Goal: Task Accomplishment & Management: Manage account settings

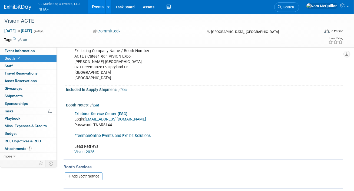
click at [42, 8] on button "G2 Marketing & Events, LLC NHA" at bounding box center [62, 7] width 49 height 14
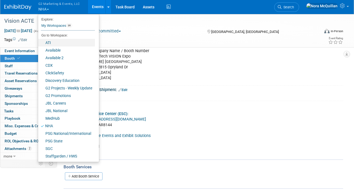
click at [54, 41] on link "ATI" at bounding box center [66, 43] width 57 height 8
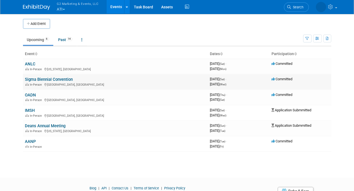
click at [32, 80] on link "Sigma Biennial Convention" at bounding box center [49, 79] width 48 height 5
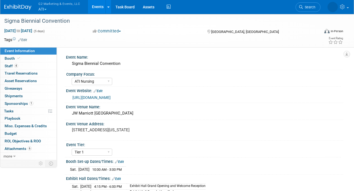
select select "ATI Nursing"
select select "Tier 1"
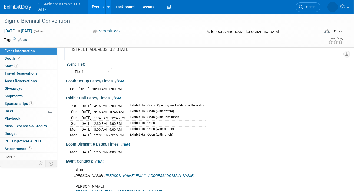
scroll to position [80, 0]
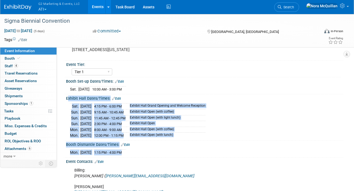
drag, startPoint x: 136, startPoint y: 150, endPoint x: 65, endPoint y: 98, distance: 88.3
drag, startPoint x: 66, startPoint y: 81, endPoint x: 133, endPoint y: 153, distance: 98.3
copy div "Booth Set-up Dates/Times: Edit Sat. Nov 8, 2025 10:00 AM - 3:00 PM Save Changes…"
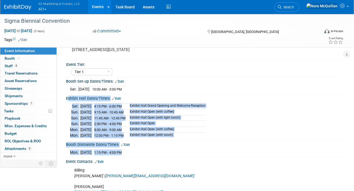
click at [42, 10] on button "G2 Marketing & Events, LLC ATI" at bounding box center [62, 7] width 49 height 14
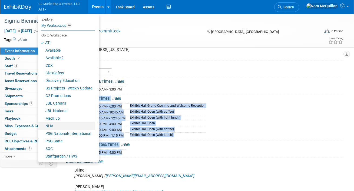
click at [51, 125] on link "NHA" at bounding box center [66, 126] width 57 height 8
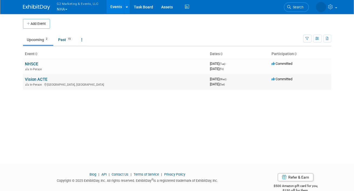
click at [33, 79] on link "Vision ACTE" at bounding box center [36, 79] width 22 height 5
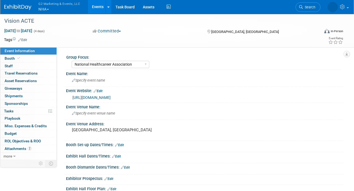
select select "National Healthcareer Association"
click at [23, 59] on link "Booth" at bounding box center [28, 58] width 56 height 7
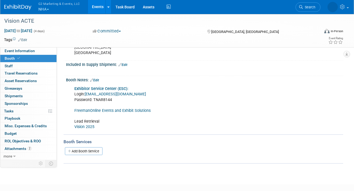
scroll to position [172, 0]
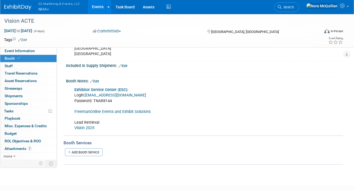
click at [82, 111] on link "FreemanOnline Events and Exhibit Solutions" at bounding box center [112, 111] width 76 height 5
click at [43, 10] on button "G2 Marketing & Events, LLC NHA" at bounding box center [62, 7] width 49 height 14
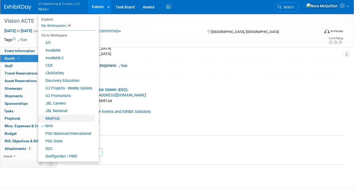
click at [53, 117] on link "MedHub" at bounding box center [66, 119] width 57 height 8
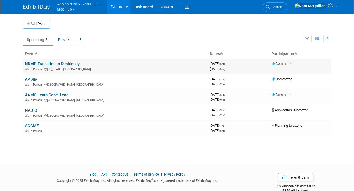
click at [54, 65] on link "NRMP Transition to Residency" at bounding box center [52, 64] width 55 height 5
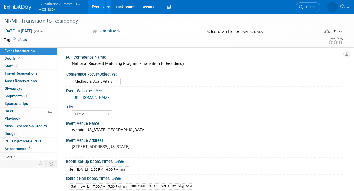
select select "Medhub & BoardVitals"
select select "Tier 2"
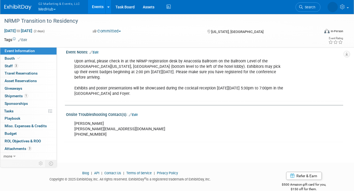
scroll to position [317, 0]
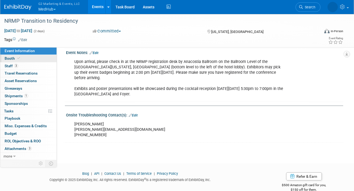
click at [27, 57] on link "Booth" at bounding box center [28, 58] width 56 height 7
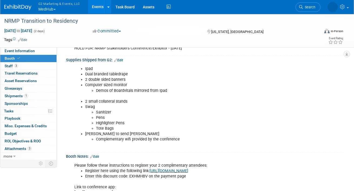
scroll to position [195, 0]
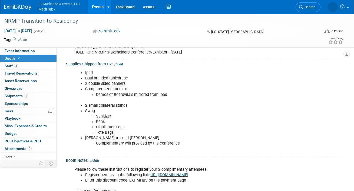
click at [121, 62] on link "Edit" at bounding box center [118, 64] width 9 height 4
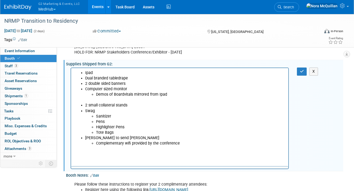
scroll to position [0, 0]
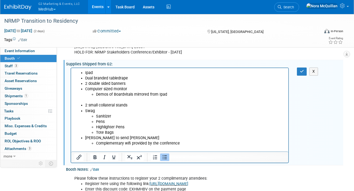
drag, startPoint x: 179, startPoint y: 144, endPoint x: 78, endPoint y: 140, distance: 101.7
click at [78, 140] on ul "Ipad Dual branded tabledrape 2 double sided banners Computer sized monitor Demo…" at bounding box center [179, 108] width 211 height 76
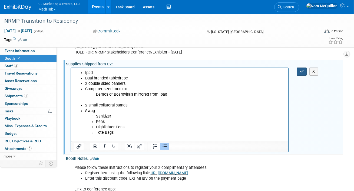
click at [302, 71] on icon "button" at bounding box center [302, 71] width 4 height 4
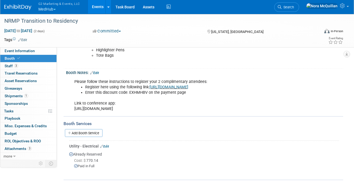
scroll to position [271, 0]
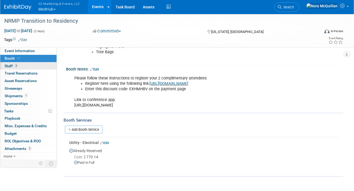
click at [10, 67] on span "Staff 3" at bounding box center [12, 66] width 14 height 4
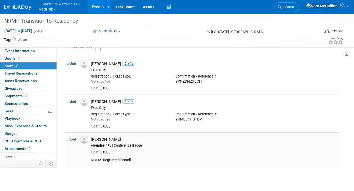
scroll to position [3, 0]
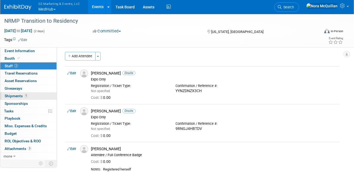
click at [14, 96] on span "Shipments 1" at bounding box center [17, 96] width 24 height 4
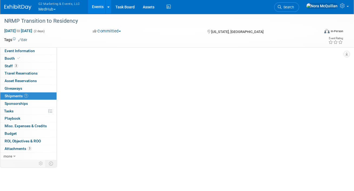
scroll to position [0, 0]
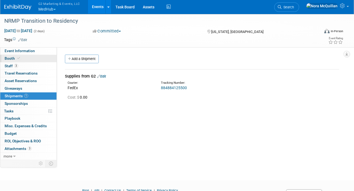
click at [33, 58] on link "Booth" at bounding box center [28, 58] width 56 height 7
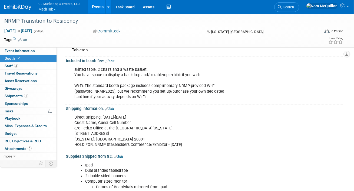
scroll to position [106, 0]
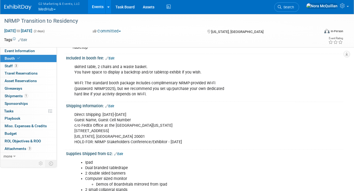
drag, startPoint x: 186, startPoint y: 142, endPoint x: 74, endPoint y: 112, distance: 116.0
click at [74, 112] on div "Direct Shipping: October 7-9 Guest Name, Guest Cell Number c/o FedEx Office at …" at bounding box center [180, 128] width 218 height 38
copy div "Direct Shipping: October 7-9 Guest Name, Guest Cell Number c/o FedEx Office at …"
click at [9, 96] on span "Shipments 1" at bounding box center [17, 96] width 24 height 4
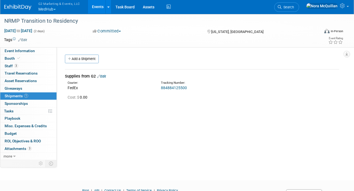
click at [105, 76] on link "Edit" at bounding box center [101, 76] width 9 height 4
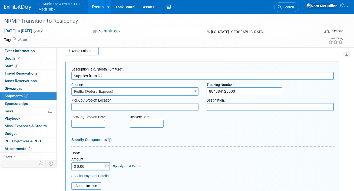
click at [213, 106] on textarea at bounding box center [269, 107] width 127 height 8
paste textarea "Direct Shipping: October 7-9 Guest Name, Guest Cell Number c/o FedEx Office at …"
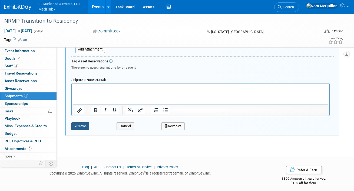
type textarea "Direct Shipping: October 7-9 Guest Name, Guest Cell Number c/o FedEx Office at …"
click at [81, 127] on button "Save" at bounding box center [80, 126] width 18 height 8
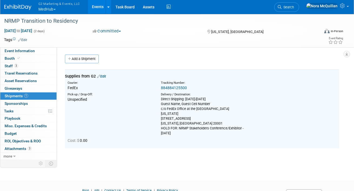
click at [182, 88] on link "884884125500" at bounding box center [174, 88] width 26 height 4
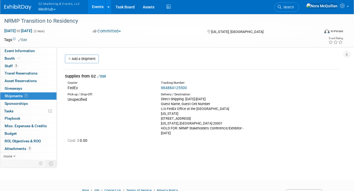
click at [106, 77] on link "Edit" at bounding box center [101, 76] width 9 height 4
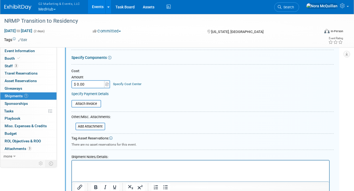
scroll to position [164, 0]
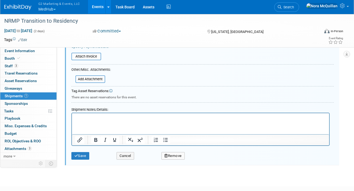
click at [95, 121] on html at bounding box center [200, 117] width 257 height 8
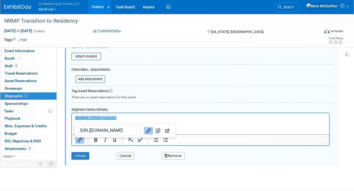
click at [132, 119] on p "﻿884884125500 (master)" at bounding box center [200, 117] width 251 height 5
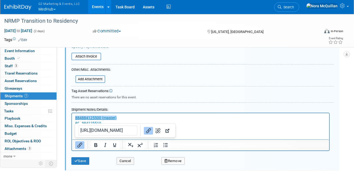
click at [172, 126] on html "﻿884884125500 (master) 884884125510" at bounding box center [200, 119] width 257 height 13
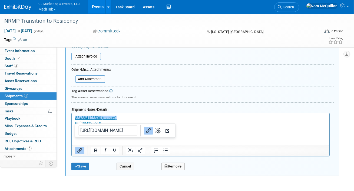
click at [186, 131] on p "884884125521" at bounding box center [200, 128] width 251 height 5
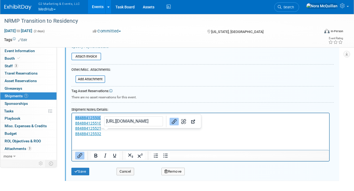
click at [192, 136] on p "884884125532" at bounding box center [200, 133] width 251 height 5
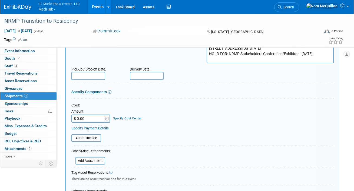
scroll to position [82, 0]
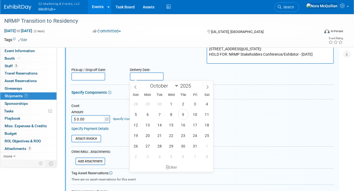
click at [141, 80] on body "G2 Marketing & Events, LLC MedHub Explore: My Workspaces 16 Go to Workspace: AT…" at bounding box center [177, 13] width 354 height 191
click at [169, 112] on span "8" at bounding box center [171, 114] width 11 height 11
type input "Oct 8, 2025"
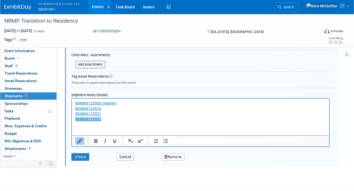
scroll to position [210, 0]
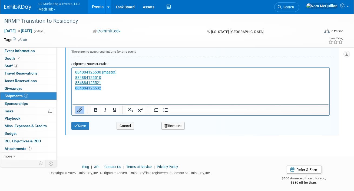
click at [108, 87] on p "884884125532﻿" at bounding box center [200, 87] width 251 height 5
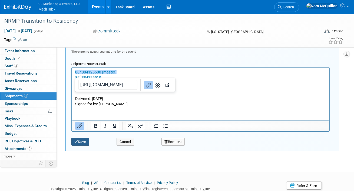
click at [83, 144] on button "Save" at bounding box center [80, 142] width 18 height 8
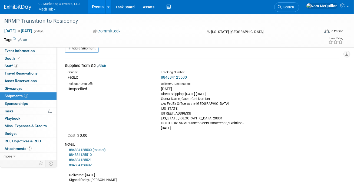
scroll to position [0, 0]
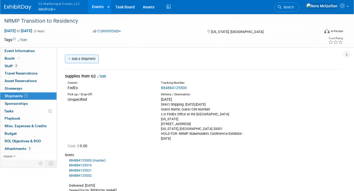
click at [89, 58] on link "Add a Shipment" at bounding box center [82, 59] width 34 height 9
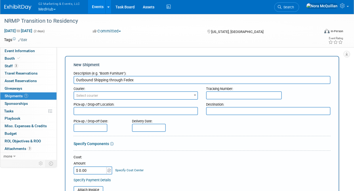
type input "Outbound Shipping through Fedex"
click at [94, 96] on span "Select courier" at bounding box center [87, 96] width 22 height 4
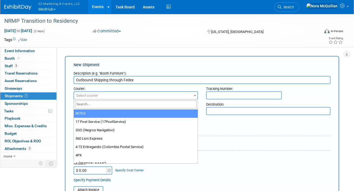
click at [94, 105] on input "search" at bounding box center [136, 105] width 122 height 8
type input "fed"
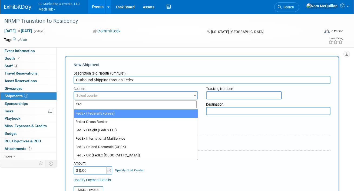
select select "206"
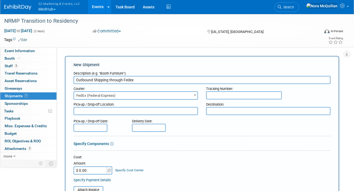
click at [224, 95] on input "text" at bounding box center [244, 95] width 76 height 8
paste input "884884408505"
drag, startPoint x: 216, startPoint y: 94, endPoint x: 199, endPoint y: 96, distance: 17.4
click at [199, 96] on div "Courier: 007EX 17 Post Service (17PostService) 2GO (Negros Navigation) 360 Lion…" at bounding box center [201, 92] width 265 height 16
type input "884884408505"
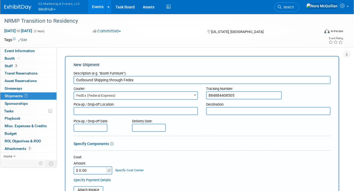
click at [222, 109] on textarea at bounding box center [268, 111] width 124 height 8
paste textarea "Show Site Hyatt Regency Atlanta c/o Medhub/APDIM [STREET_ADDRESS]"
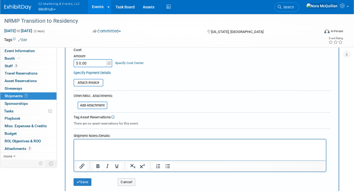
scroll to position [134, 0]
type textarea "Show Site Hyatt Regency Atlanta c/o Medhub/APDIM [STREET_ADDRESS]"
click at [114, 147] on html at bounding box center [200, 143] width 252 height 8
click at [88, 182] on button "Save" at bounding box center [83, 183] width 18 height 8
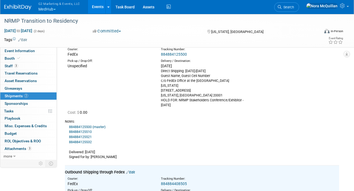
scroll to position [0, 0]
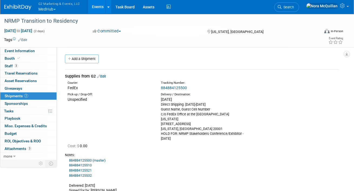
click at [95, 10] on link "Events" at bounding box center [98, 7] width 20 height 14
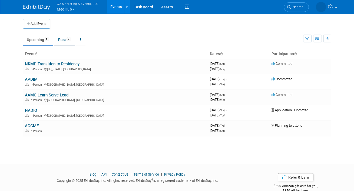
click at [65, 39] on link "Past 9" at bounding box center [64, 40] width 21 height 10
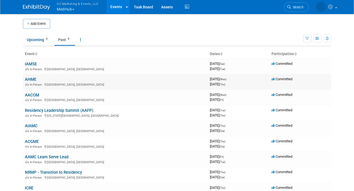
click at [33, 79] on link "AHME" at bounding box center [30, 79] width 11 height 5
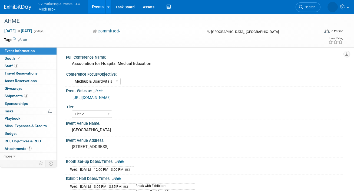
select select "Medhub & BoardVitals"
select select "Tier 2"
click at [8, 98] on link "3 Shipments 3" at bounding box center [28, 95] width 56 height 7
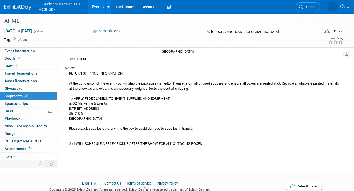
scroll to position [299, 0]
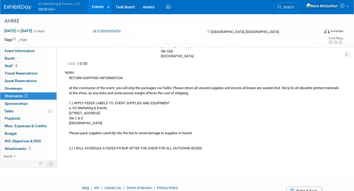
drag, startPoint x: 205, startPoint y: 148, endPoint x: 68, endPoint y: 78, distance: 153.5
click at [68, 78] on div "RETURN SHIPPING INFORMATION At the conclusion of the event, you will ship the p…" at bounding box center [202, 113] width 274 height 76
copy div "RETURN SHIPPING INFORMATION At the conclusion of the event, you will ship the p…"
click at [95, 5] on link "Events" at bounding box center [98, 7] width 20 height 14
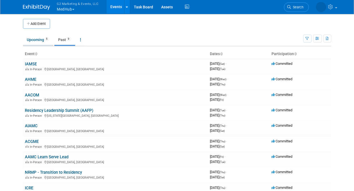
click at [34, 41] on link "Upcoming 5" at bounding box center [38, 40] width 30 height 10
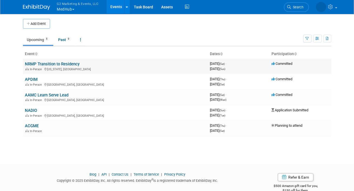
click at [33, 63] on link "NRMP Transition to Residency" at bounding box center [52, 64] width 55 height 5
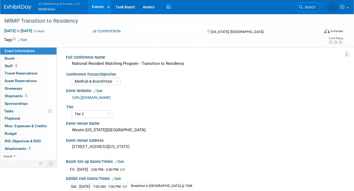
select select "Medhub & BoardVitals"
select select "Tier 2"
click at [27, 58] on link "Booth" at bounding box center [28, 58] width 56 height 7
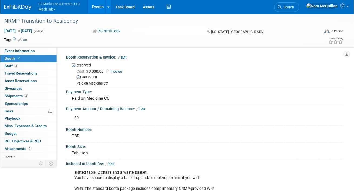
scroll to position [65, 0]
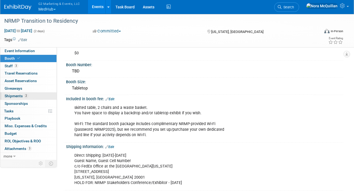
click at [16, 95] on span "Shipments 2" at bounding box center [17, 96] width 24 height 4
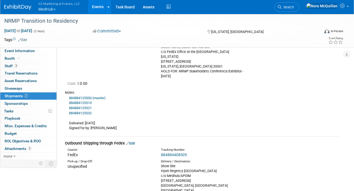
scroll to position [136, 0]
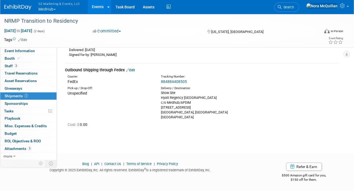
click at [133, 69] on link "Edit" at bounding box center [130, 70] width 9 height 4
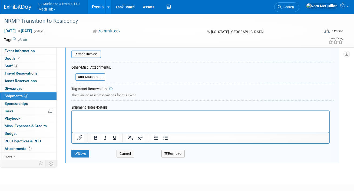
scroll to position [296, 0]
click at [103, 118] on p "Rich Text Area. Press ALT-0 for help." at bounding box center [200, 115] width 251 height 5
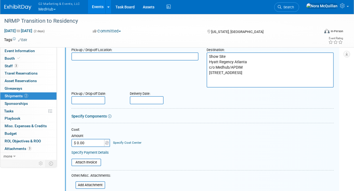
scroll to position [179, 0]
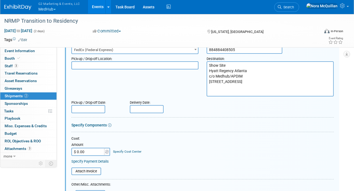
drag, startPoint x: 235, startPoint y: 92, endPoint x: 205, endPoint y: 62, distance: 42.8
click at [205, 62] on div "Destination: Show Site Hyatt Regency Atlanta c/o Medhub/APDIM [STREET_ADDRESS]" at bounding box center [269, 75] width 135 height 42
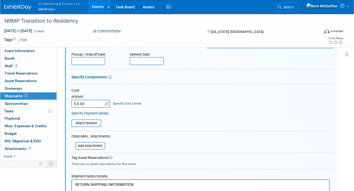
scroll to position [321, 0]
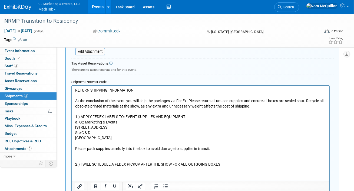
drag, startPoint x: 114, startPoint y: 138, endPoint x: 79, endPoint y: 122, distance: 38.2
click at [79, 122] on p "RETURN SHIPPING INFORMATION At the conclusion of the event, you will ship the p…" at bounding box center [200, 127] width 251 height 79
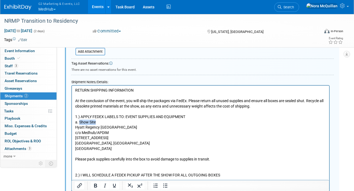
drag, startPoint x: 97, startPoint y: 122, endPoint x: 79, endPoint y: 121, distance: 18.1
click at [79, 121] on p "RETURN SHIPPING INFORMATION At the conclusion of the event, you will ship the p…" at bounding box center [200, 133] width 251 height 90
click at [75, 126] on p "RETURN SHIPPING INFORMATION At the conclusion of the event, you will ship the p…" at bounding box center [200, 133] width 251 height 90
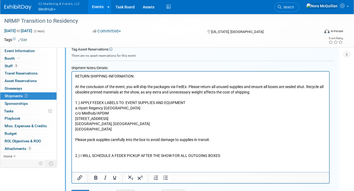
scroll to position [338, 0]
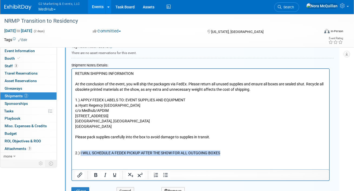
drag, startPoint x: 219, startPoint y: 154, endPoint x: 80, endPoint y: 155, distance: 138.9
click at [80, 155] on p "RETURN SHIPPING INFORMATION At the conclusion of the event, you will ship the p…" at bounding box center [200, 113] width 251 height 85
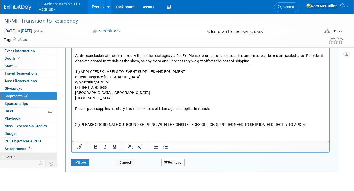
scroll to position [371, 0]
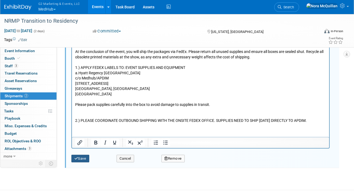
click at [77, 157] on icon "submit" at bounding box center [76, 159] width 4 height 4
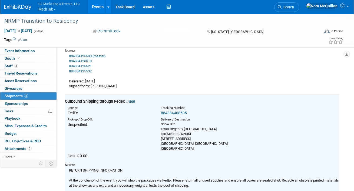
scroll to position [0, 0]
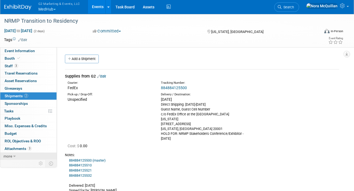
click at [11, 154] on span "more" at bounding box center [8, 156] width 9 height 4
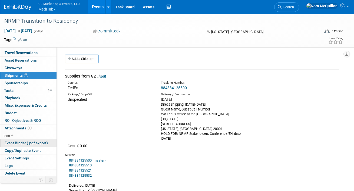
click at [21, 143] on span "Event Binder (.pdf export)" at bounding box center [26, 143] width 43 height 4
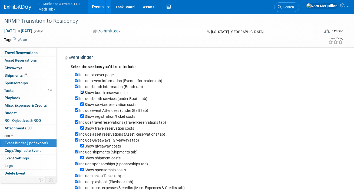
click at [81, 92] on input "Show booth reservation cost" at bounding box center [82, 93] width 4 height 4
checkbox input "false"
click at [81, 103] on input "Show service reservation costs" at bounding box center [82, 104] width 4 height 4
checkbox input "false"
click at [82, 116] on input "Show registration/ticket costs" at bounding box center [82, 116] width 4 height 4
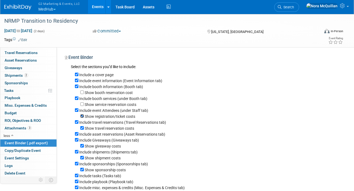
checkbox input "false"
click at [78, 121] on div "Include travel reservations (Travel Reservations tab)" at bounding box center [207, 122] width 264 height 6
click at [76, 123] on input "Include travel reservations (Travel Reservations tab)" at bounding box center [77, 122] width 4 height 4
checkbox input "false"
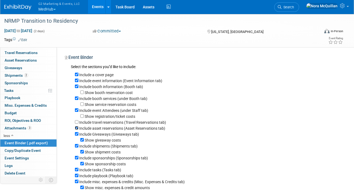
click at [76, 128] on input "Include asset reservations (Asset Reservations tab)" at bounding box center [77, 128] width 4 height 4
checkbox input "false"
click at [76, 134] on input "Include Giveaways (Giveaways tab)" at bounding box center [77, 134] width 4 height 4
checkbox input "false"
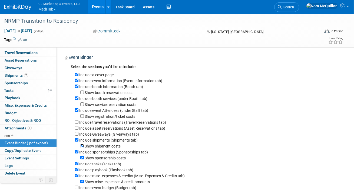
click at [82, 147] on input "Show shipment costs" at bounding box center [82, 146] width 4 height 4
checkbox input "false"
click at [74, 154] on div "Include a cover page Include event information (Event Information tab) Include …" at bounding box center [205, 136] width 268 height 132
click at [76, 154] on input "Include sponsorships (Sponsorships tab)" at bounding box center [77, 152] width 4 height 4
checkbox input "false"
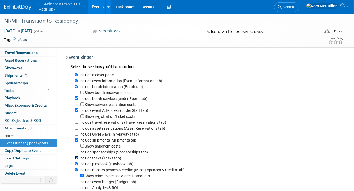
click at [76, 158] on input "Include tasks (Tasks tab)" at bounding box center [77, 158] width 4 height 4
checkbox input "false"
click at [76, 165] on input "Include playbook (Playbook tab)" at bounding box center [77, 164] width 4 height 4
checkbox input "false"
click at [76, 169] on input "Include misc. expenses & credits (Misc. Expenses & Credits tab)" at bounding box center [77, 170] width 4 height 4
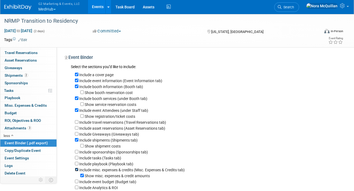
checkbox input "false"
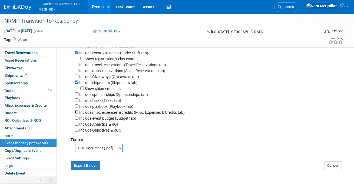
scroll to position [63, 0]
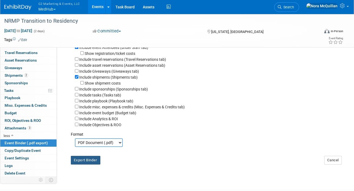
click at [85, 161] on button "Export Binder" at bounding box center [85, 160] width 29 height 9
